Goal: Book appointment/travel/reservation

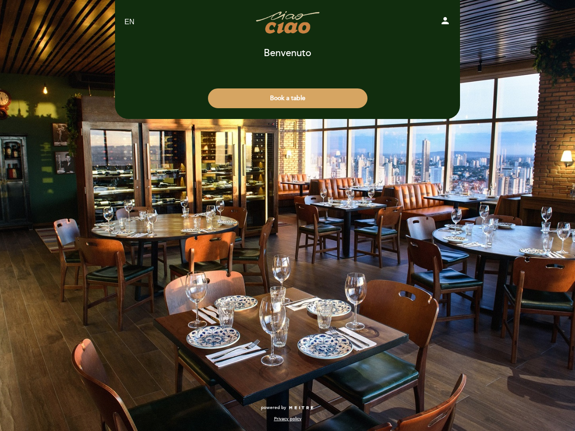
click at [287, 215] on div "EN ES PT Ciao Ciao Cucina person Benvenuto Benvenuto, Change user Book a table …" at bounding box center [287, 215] width 575 height 431
click at [445, 22] on icon "person" at bounding box center [444, 20] width 11 height 11
click at [287, 98] on button "Book a table" at bounding box center [287, 98] width 159 height 20
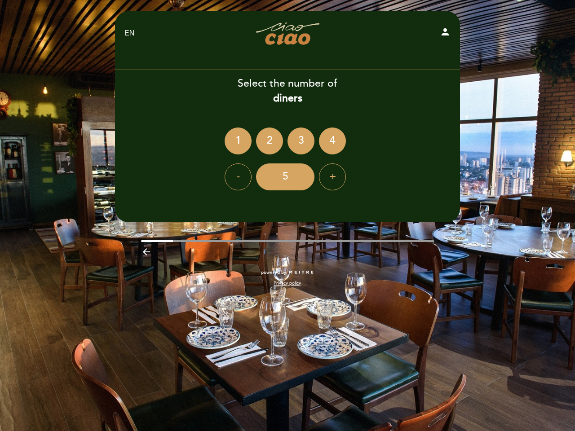
click at [347, 250] on div "EN ES PT Ciao Ciao Cucina person Benvenuto Benvenuto, Change user Book a table …" at bounding box center [287, 153] width 358 height 284
